Goal: Information Seeking & Learning: Learn about a topic

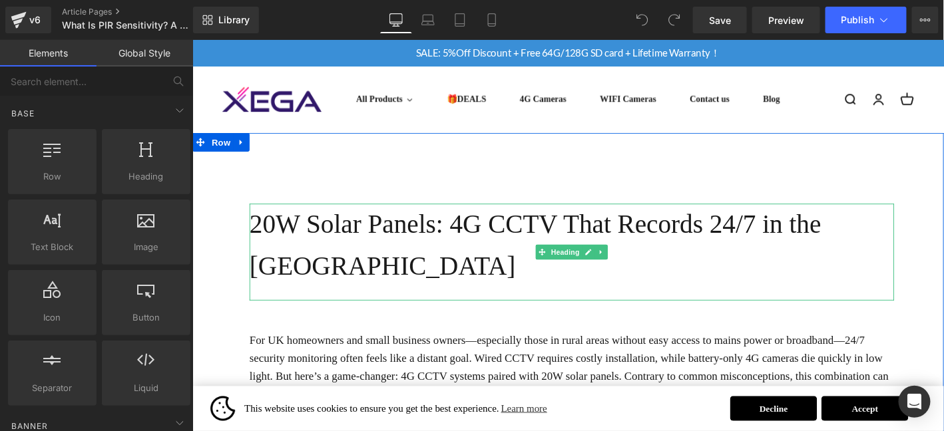
click at [424, 236] on h1 "20W Solar Panels: 4G CCTV That Records 24/7 in the [GEOGRAPHIC_DATA]" at bounding box center [598, 259] width 691 height 89
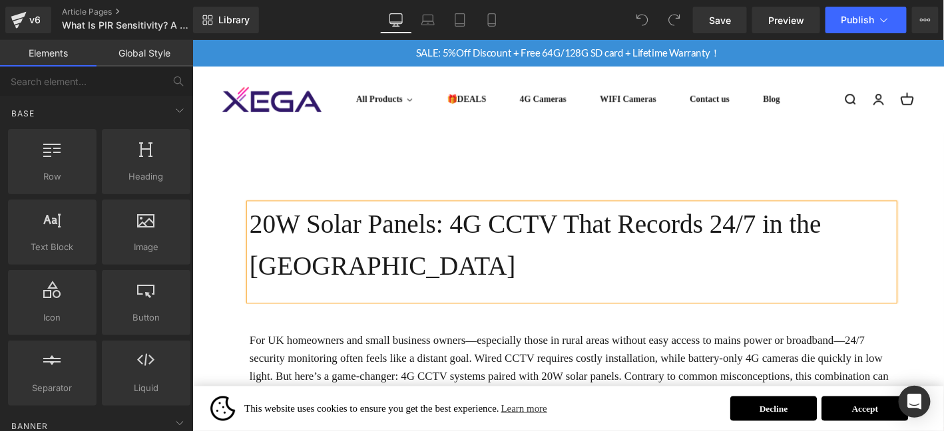
click at [424, 236] on h1 "20W Solar Panels: 4G CCTV That Records 24/7 in the [GEOGRAPHIC_DATA]" at bounding box center [598, 259] width 691 height 89
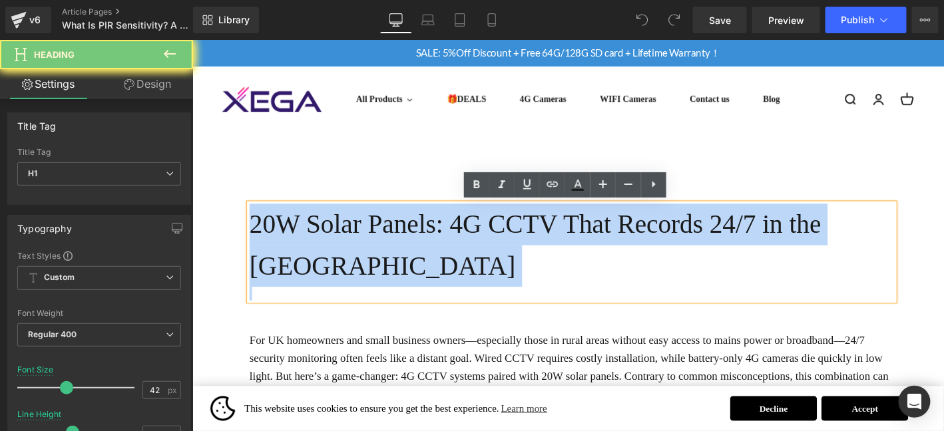
paste div
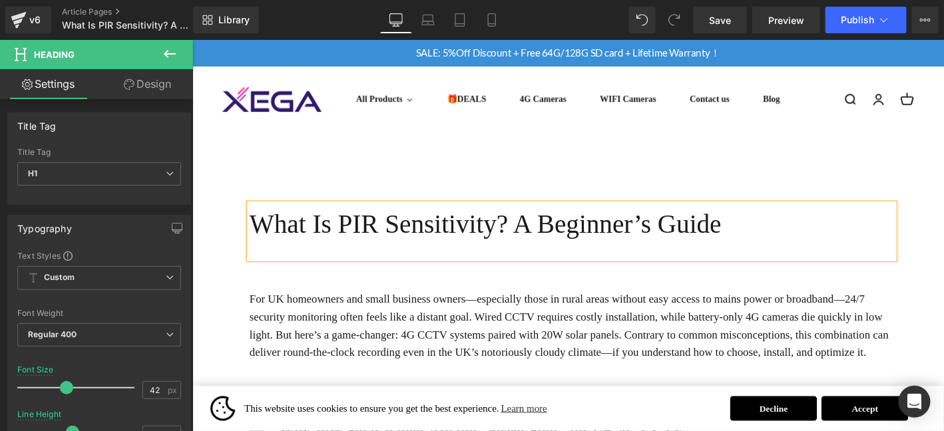
click at [310, 265] on div at bounding box center [598, 267] width 691 height 15
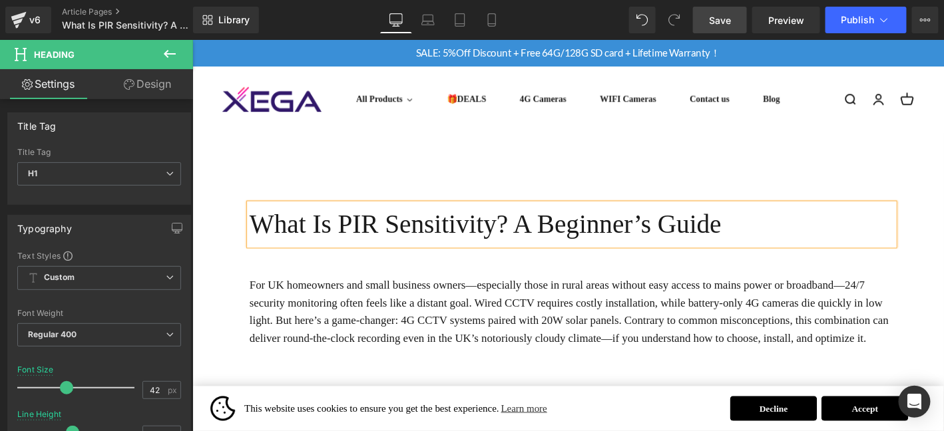
click at [735, 18] on link "Save" at bounding box center [720, 20] width 54 height 27
